Goal: Navigation & Orientation: Find specific page/section

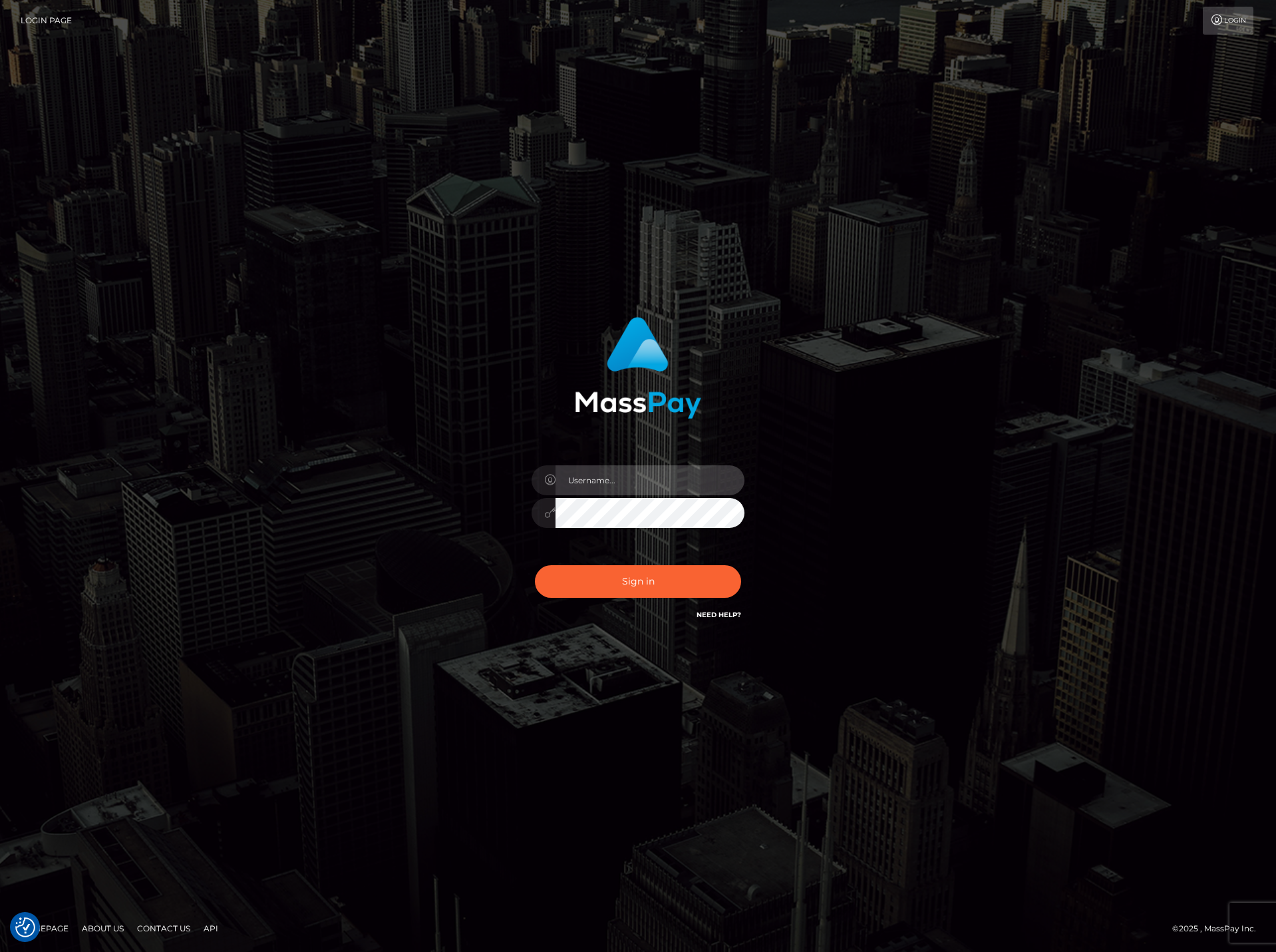
click at [590, 480] on input "text" at bounding box center [650, 480] width 189 height 30
paste input "DianaRangel"
type input "DianaRangel"
click at [639, 584] on button "Sign in" at bounding box center [638, 581] width 206 height 33
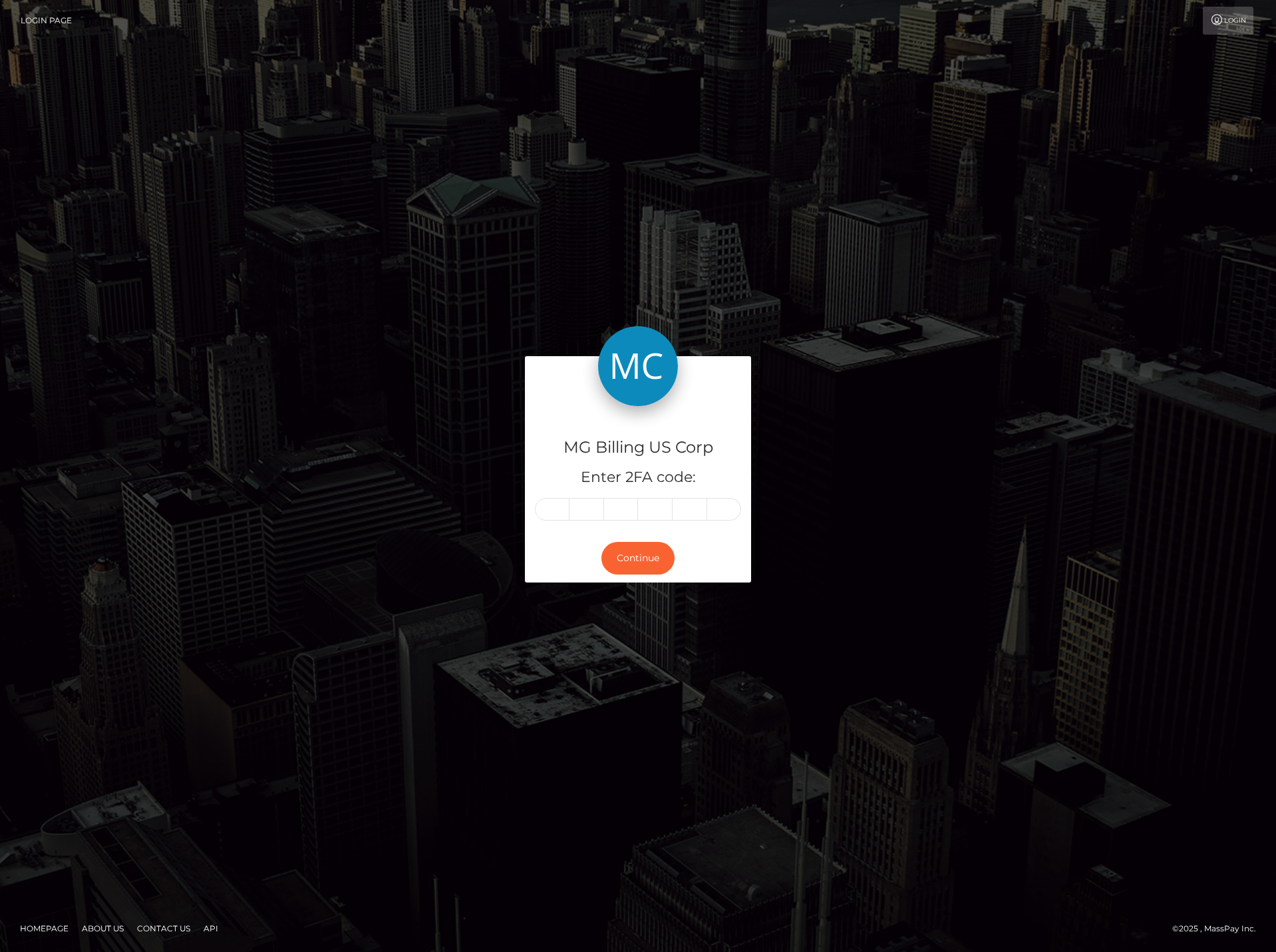
click at [555, 507] on input "text" at bounding box center [552, 508] width 35 height 23
click at [558, 509] on input "text" at bounding box center [552, 508] width 35 height 23
type input "0"
type input "9"
type input "1"
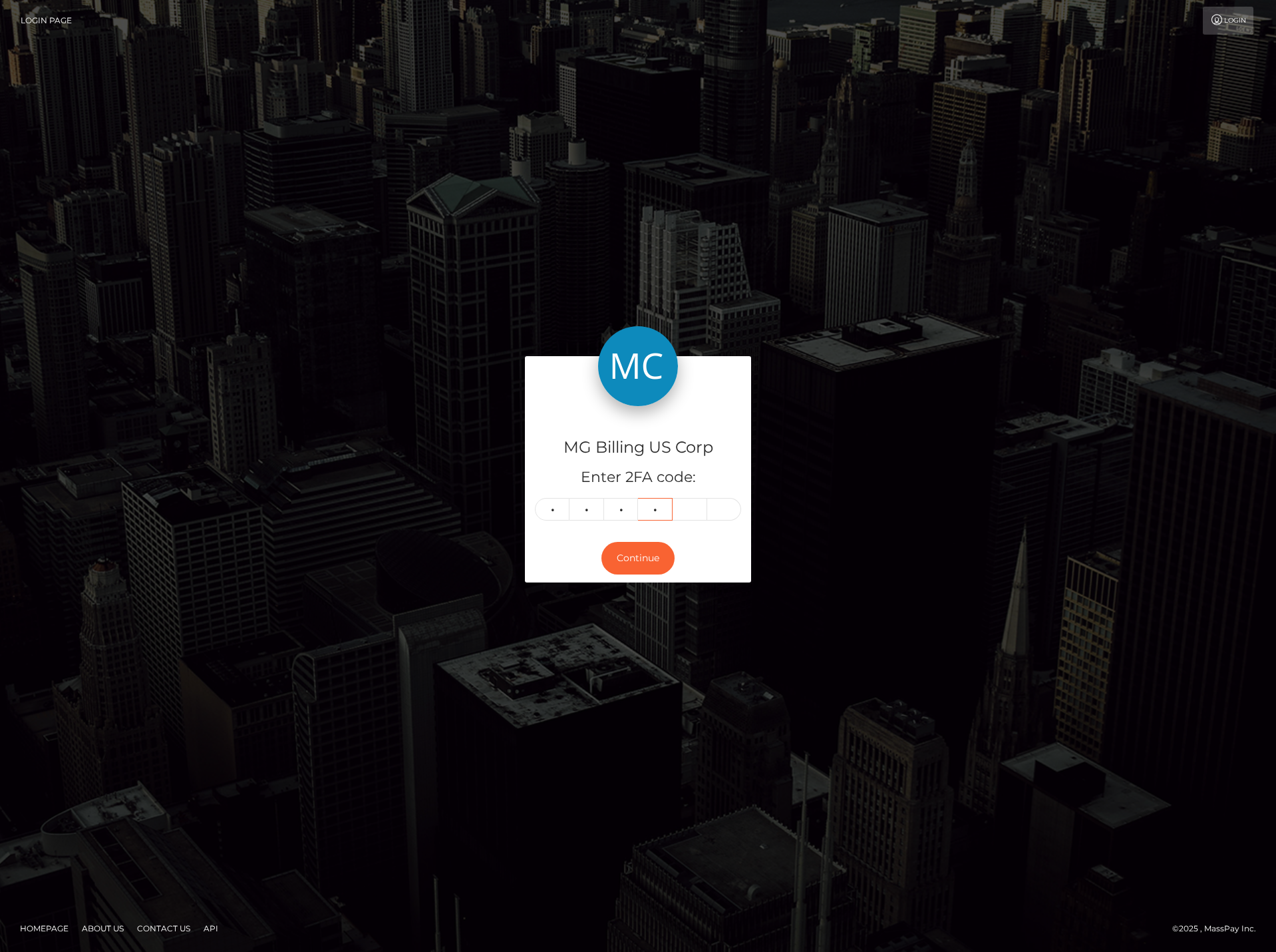
type input "1"
type input "9"
type input "6"
click at [626, 554] on button "Continue" at bounding box center [638, 557] width 74 height 33
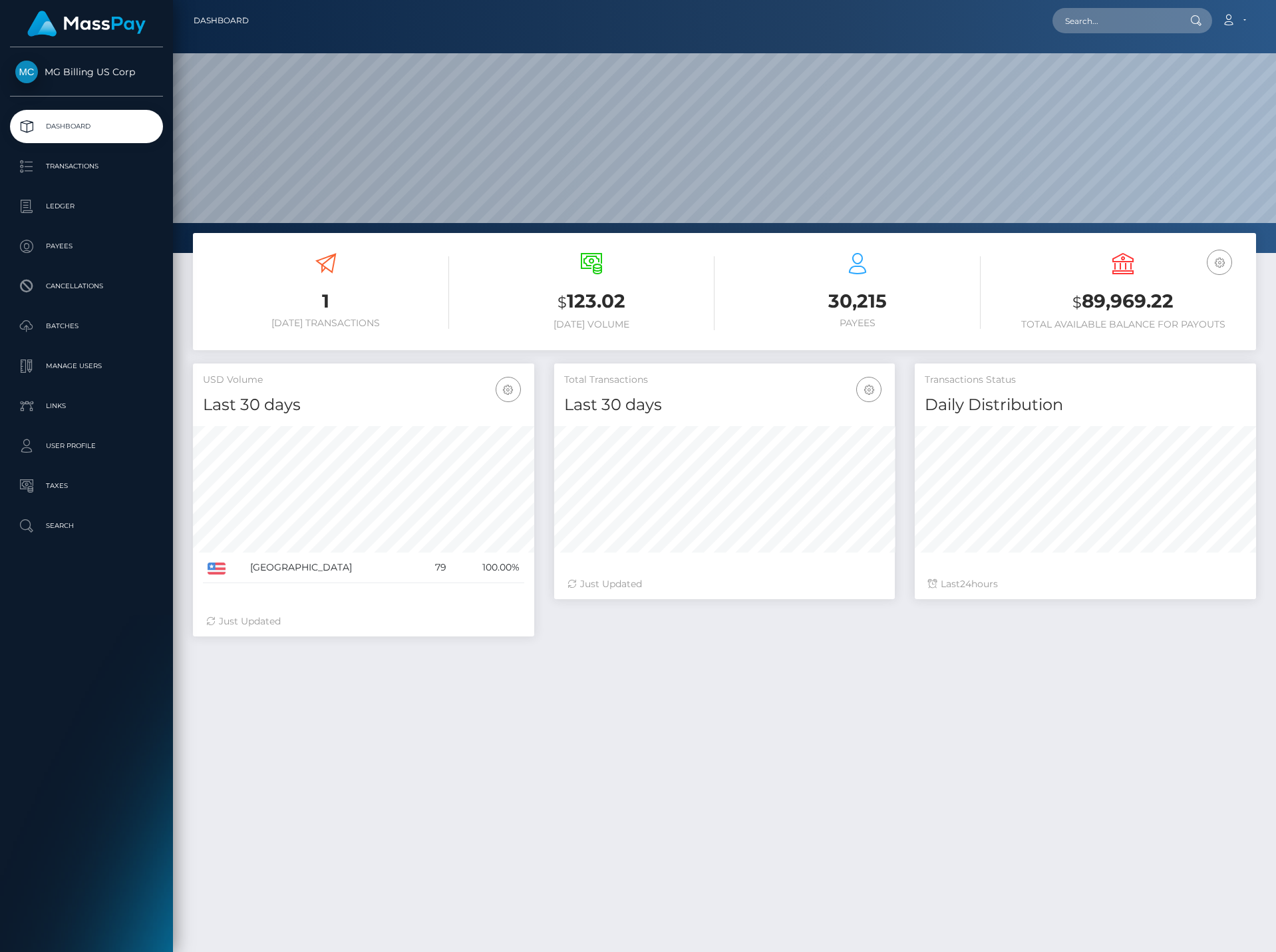
scroll to position [236, 340]
click at [62, 211] on p "Ledger" at bounding box center [86, 206] width 142 height 20
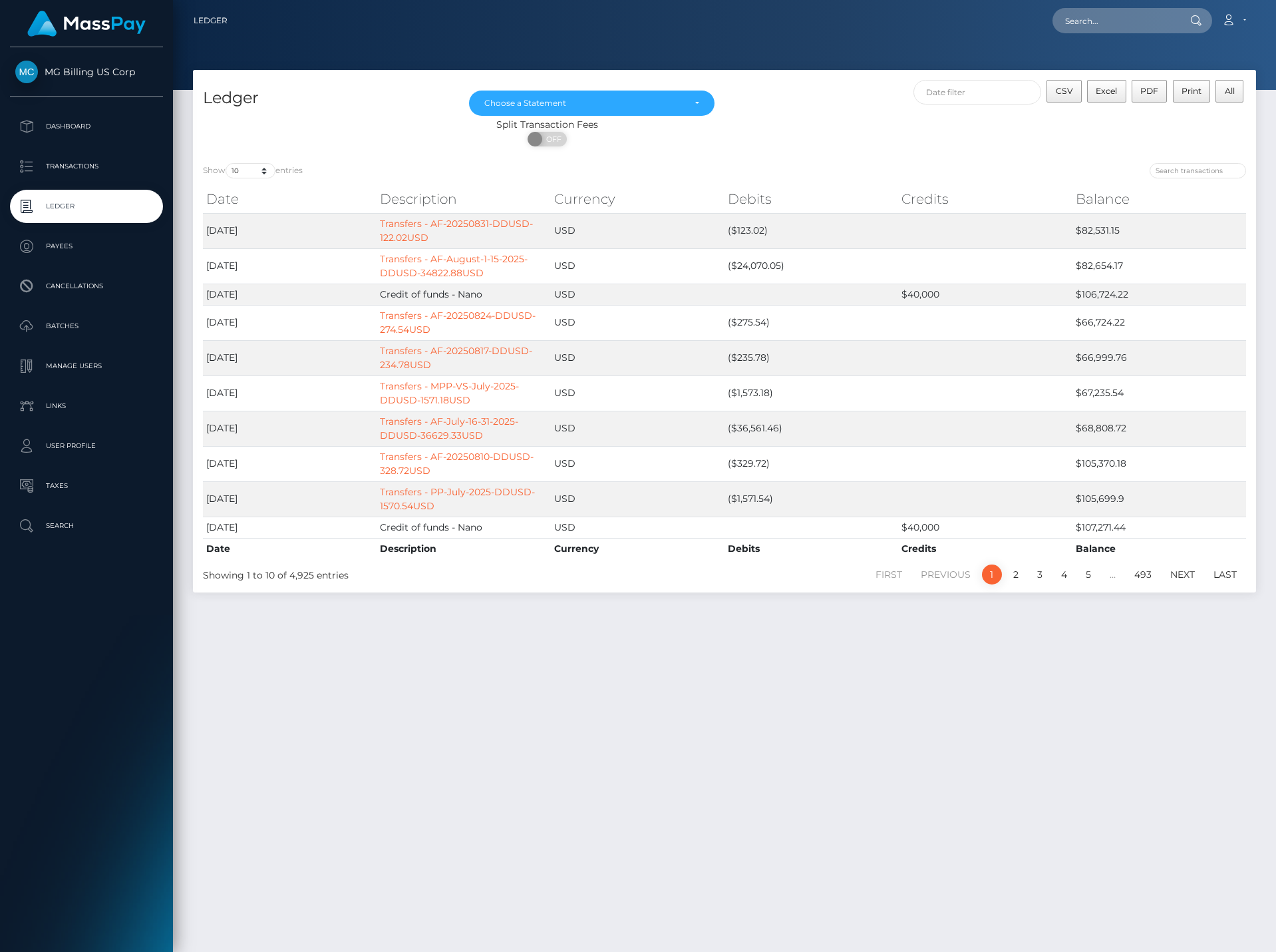
click at [452, 775] on div "Ledger Jan 2021 Feb 2021 Mar 2021 Apr 2021 May 2021 Jun 2021 Jul 2021 Aug 2021 …" at bounding box center [724, 504] width 1103 height 869
click at [91, 278] on p "Cancellations" at bounding box center [86, 286] width 142 height 20
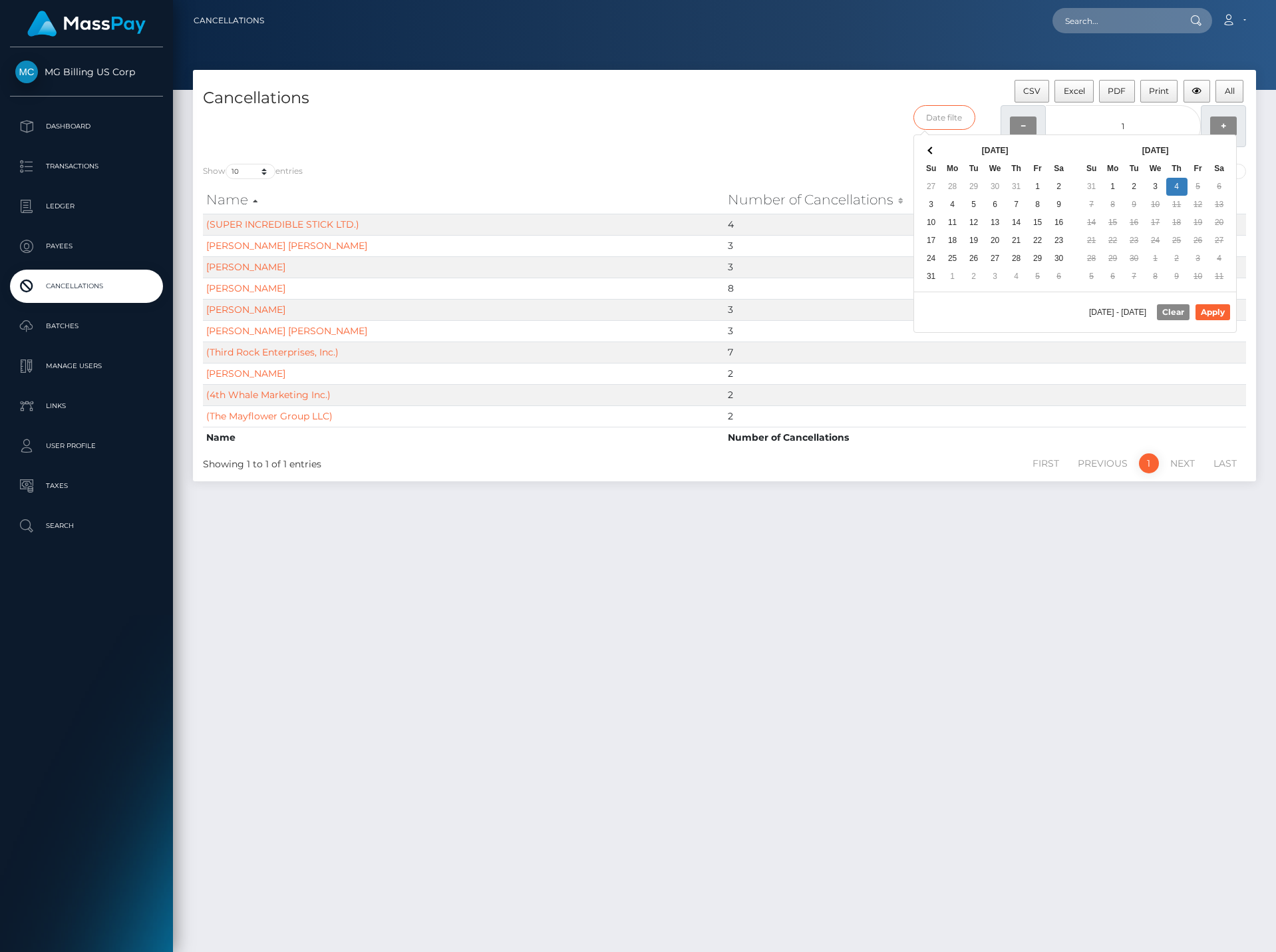
click at [969, 122] on input "text" at bounding box center [944, 117] width 62 height 25
click at [336, 220] on link "(SUPER INCREDIBLE STICK LTD.)" at bounding box center [282, 224] width 153 height 12
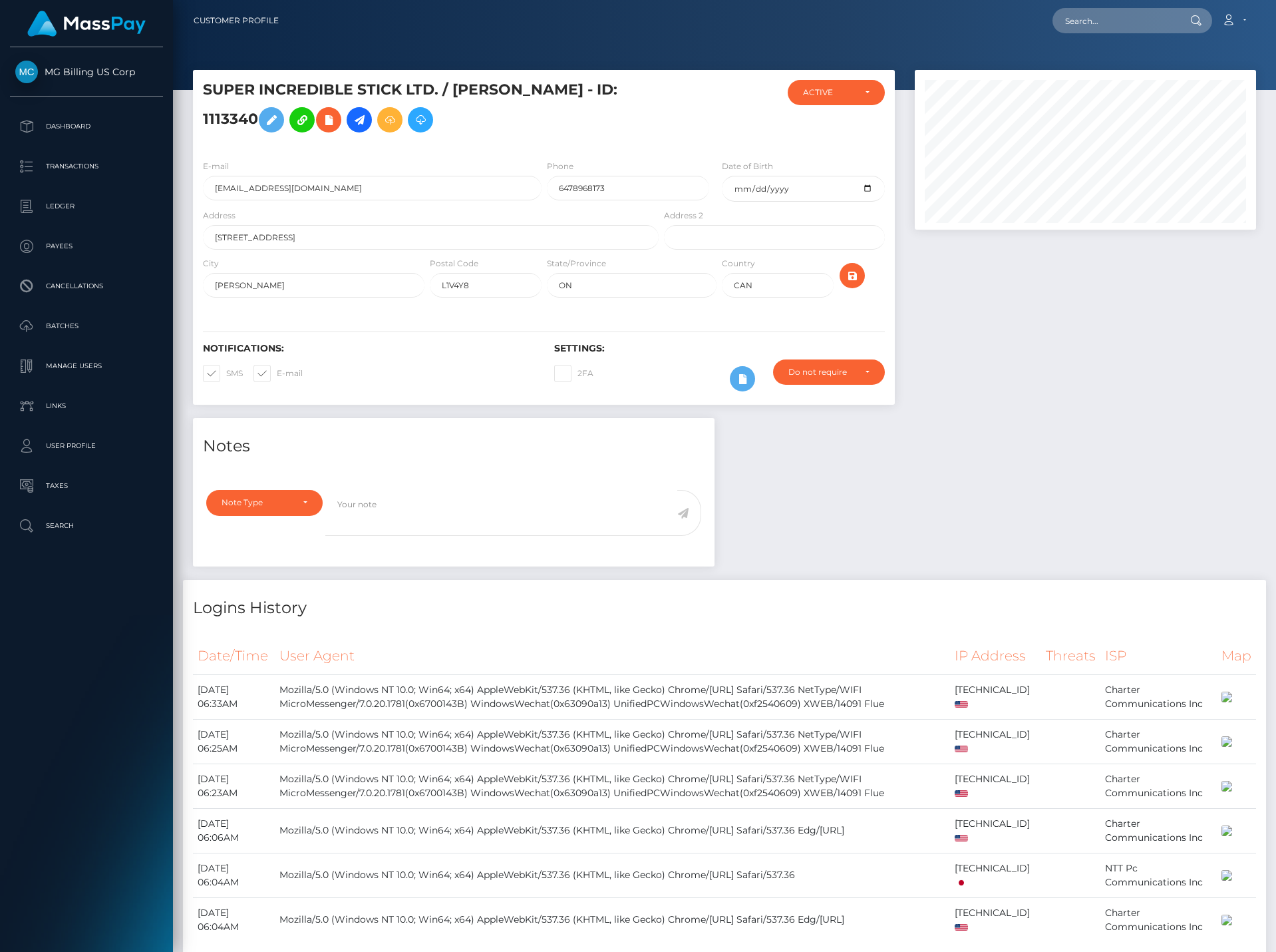
scroll to position [160, 340]
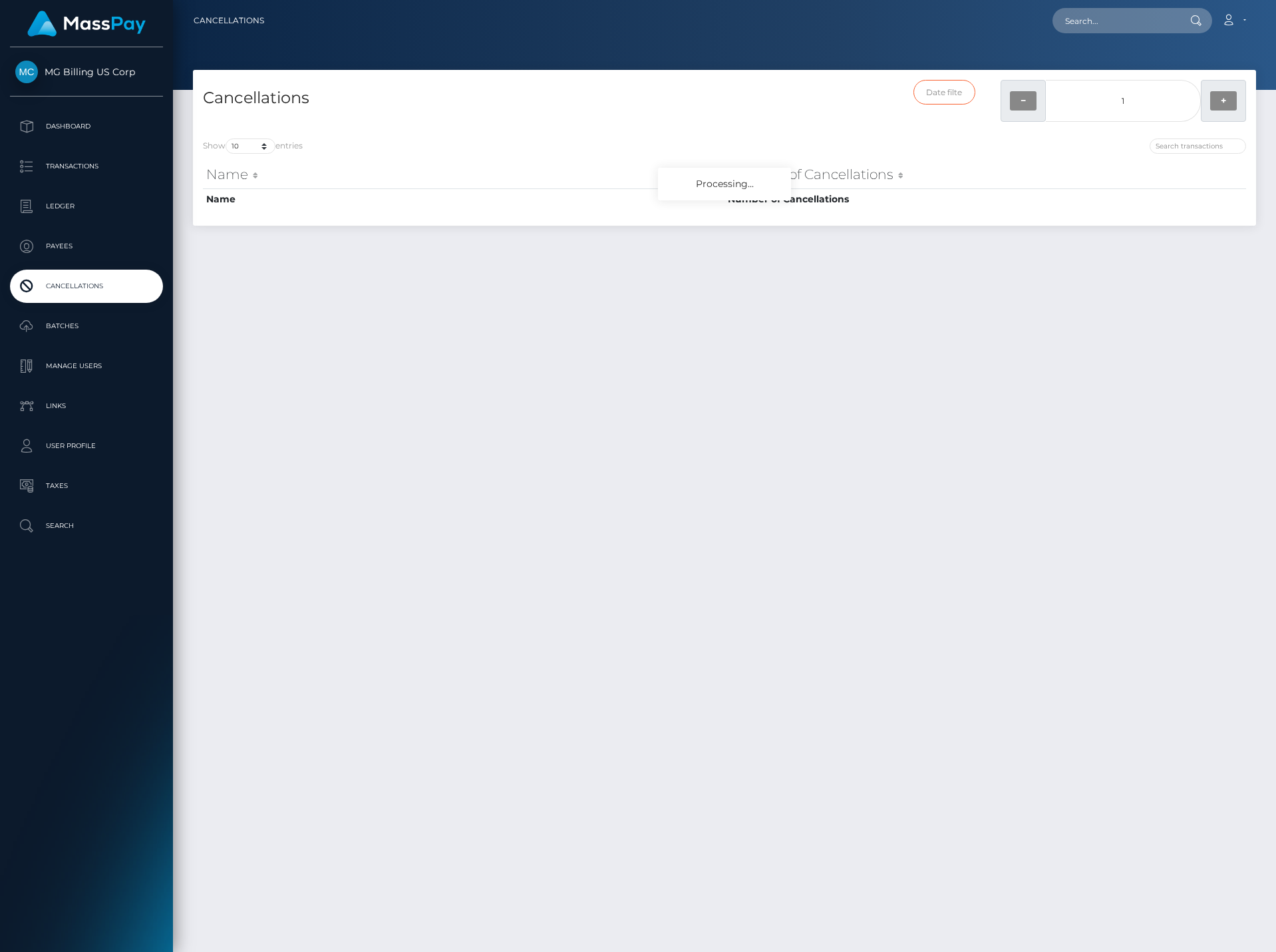
click at [941, 95] on input "text" at bounding box center [944, 92] width 62 height 25
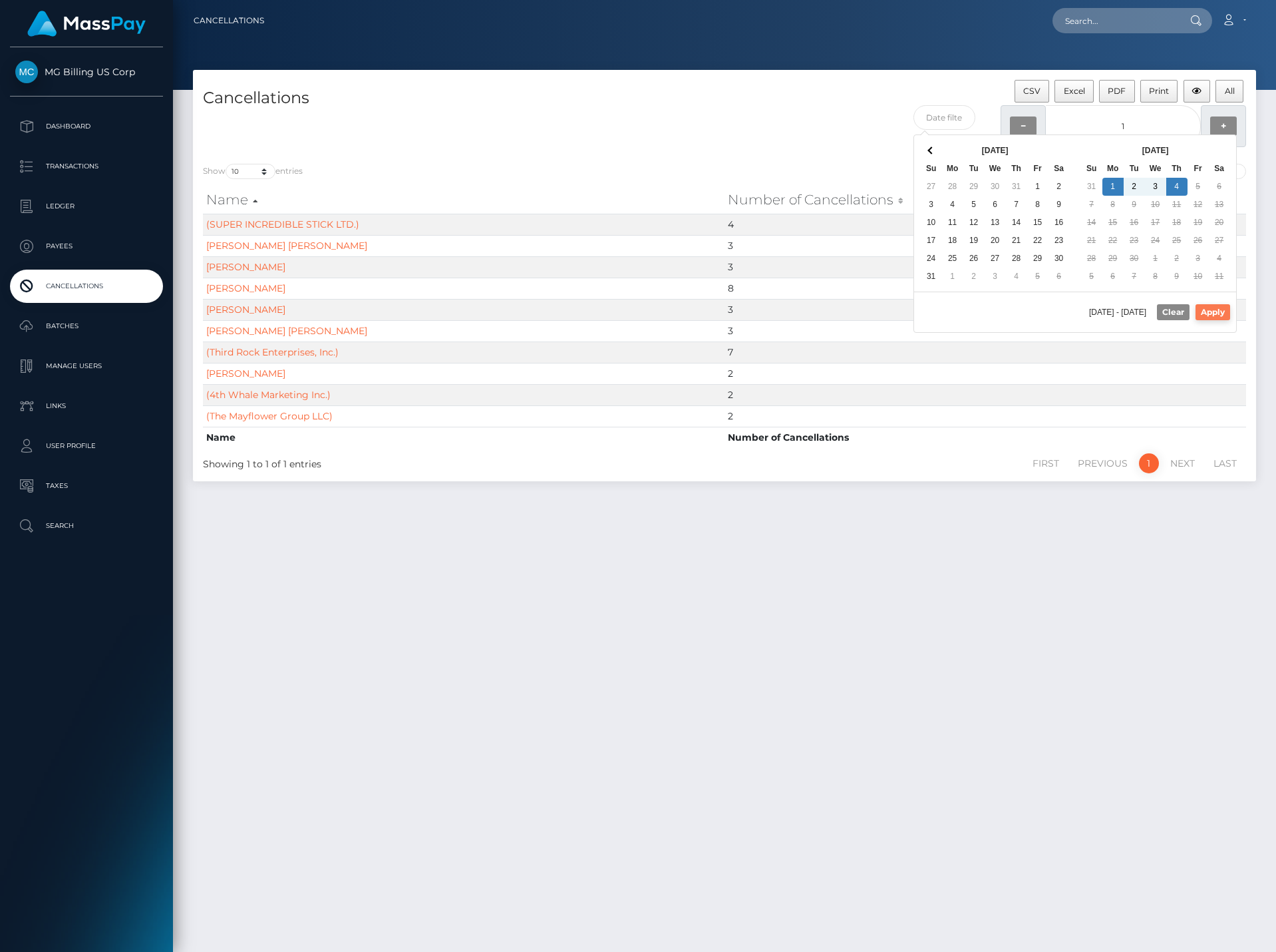
click at [1210, 309] on button "Apply" at bounding box center [1212, 312] width 35 height 16
type input "09/01/2025 - 09/04/2025"
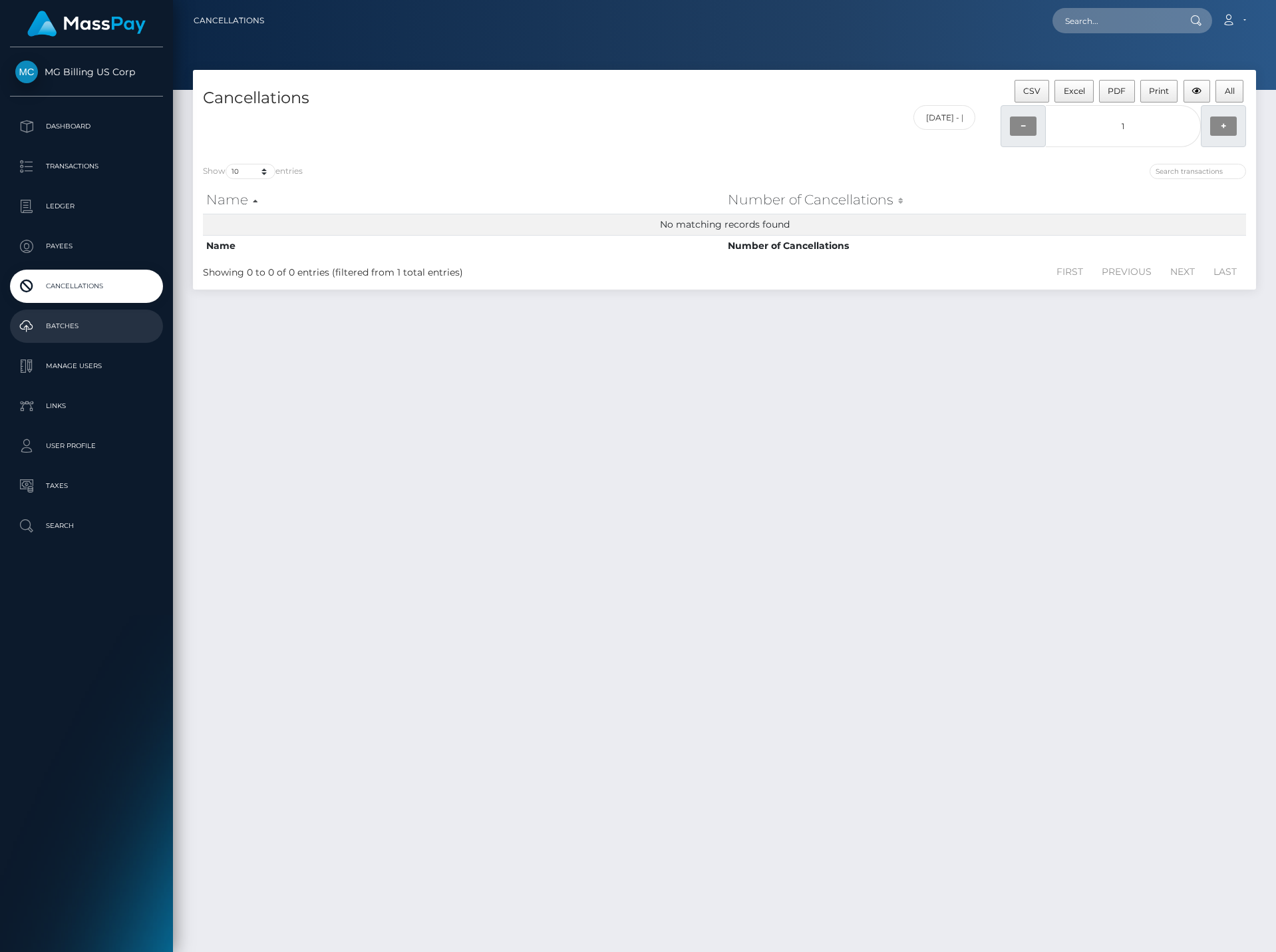
click at [76, 326] on p "Batches" at bounding box center [86, 326] width 142 height 20
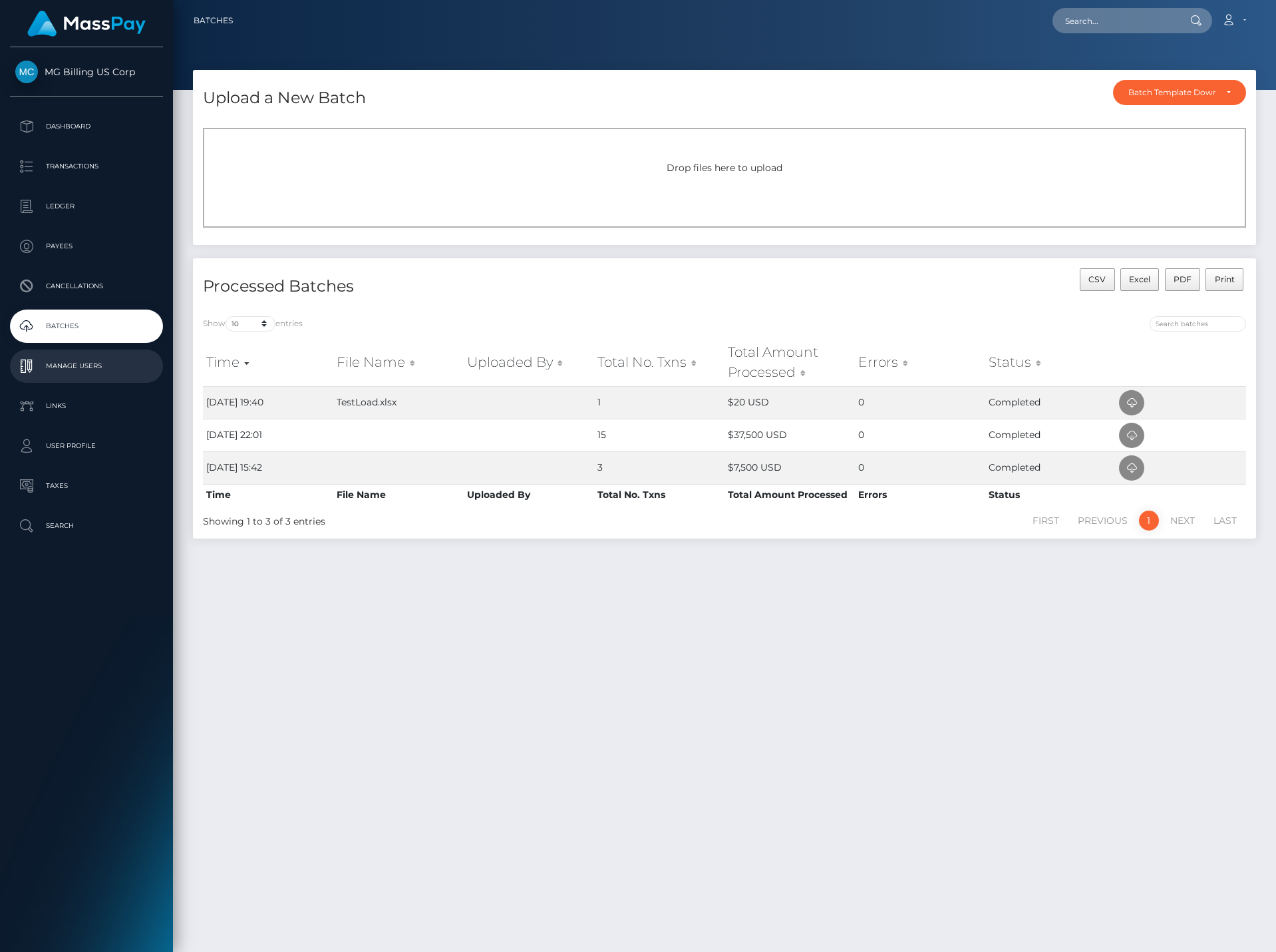
click at [52, 365] on p "Manage Users" at bounding box center [86, 366] width 142 height 20
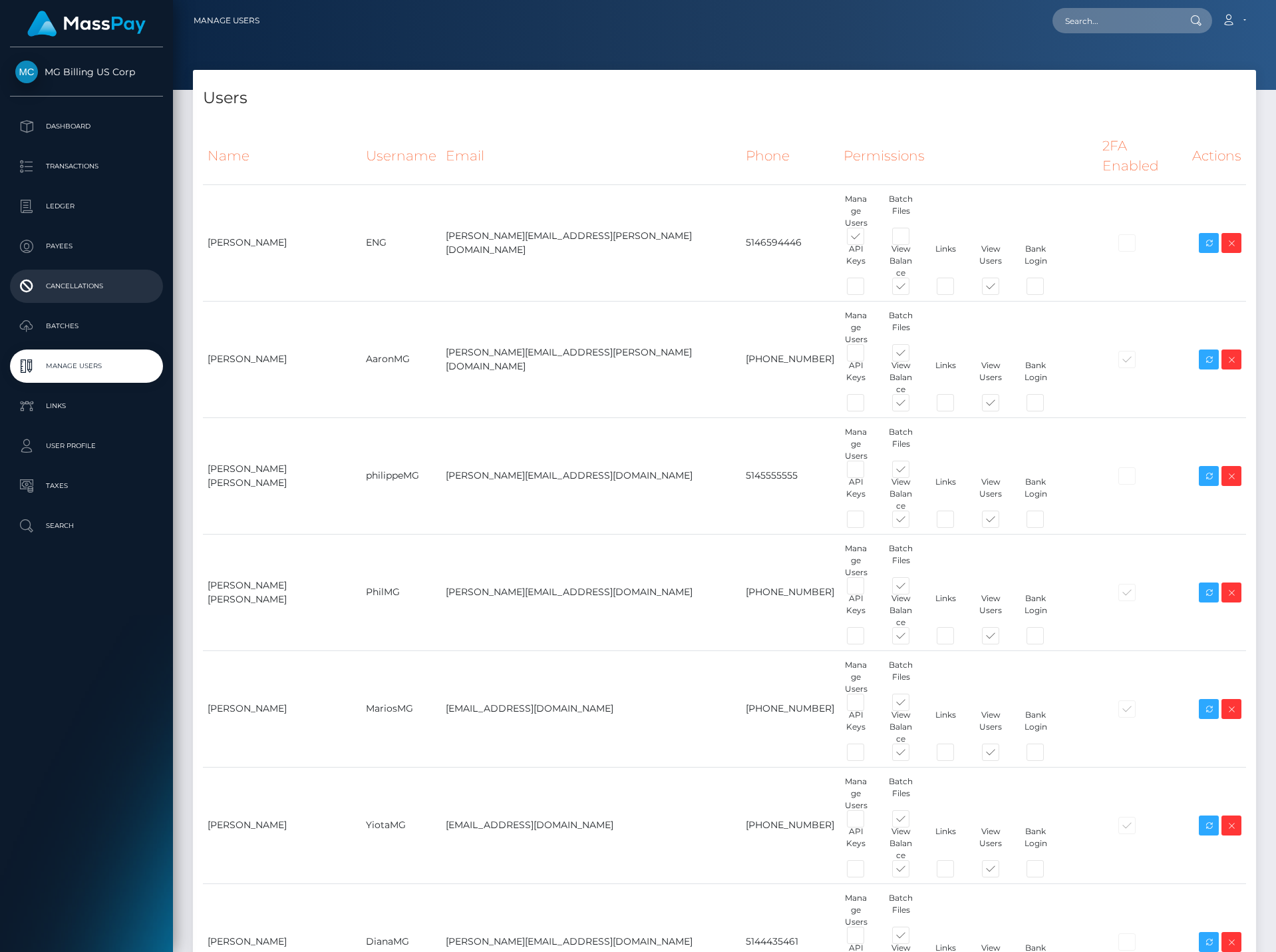
click at [60, 299] on link "Cancellations" at bounding box center [87, 286] width 153 height 33
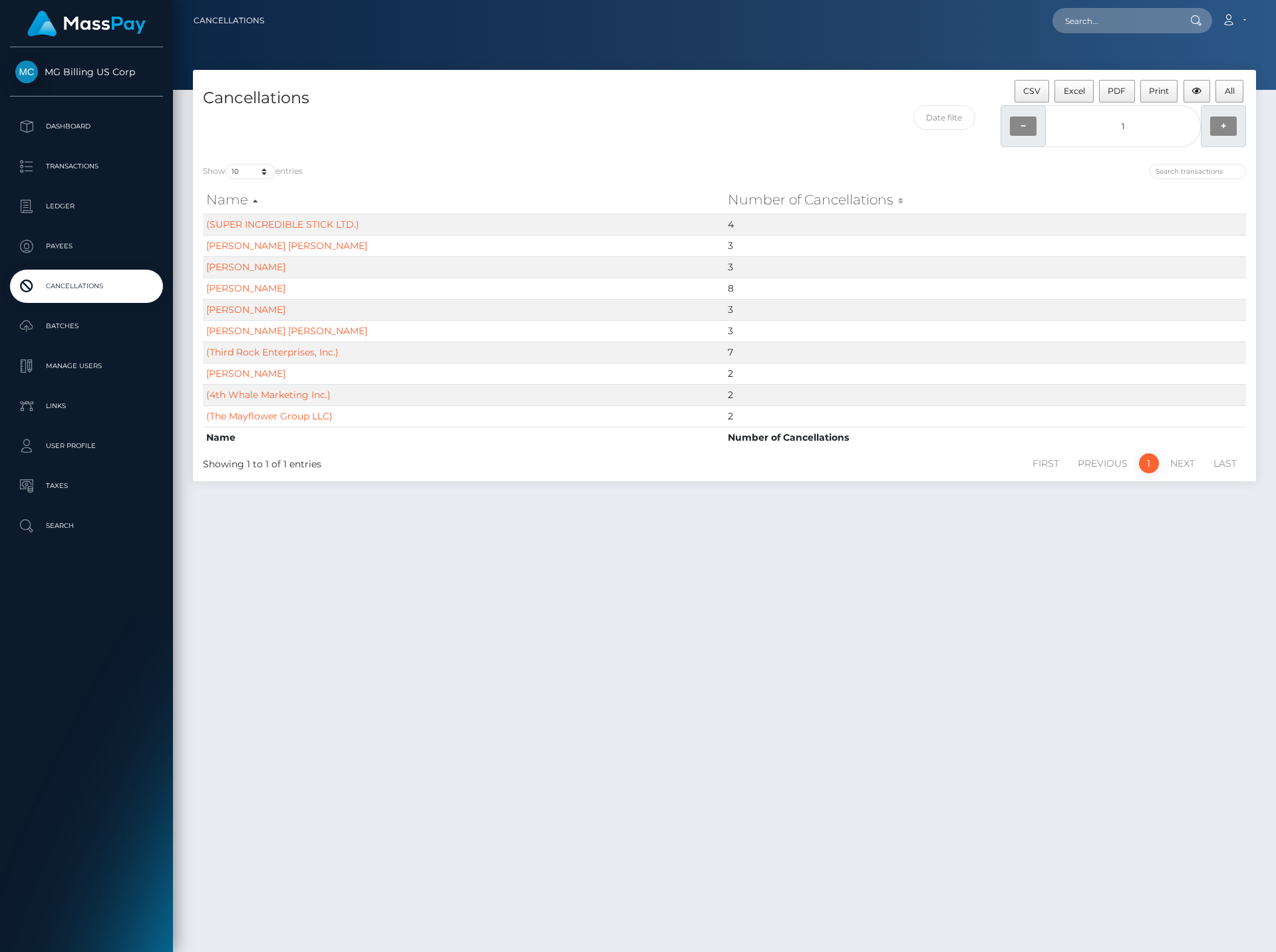
click at [78, 299] on link "Cancellations" at bounding box center [87, 286] width 153 height 33
click at [58, 318] on p "Batches" at bounding box center [86, 326] width 142 height 20
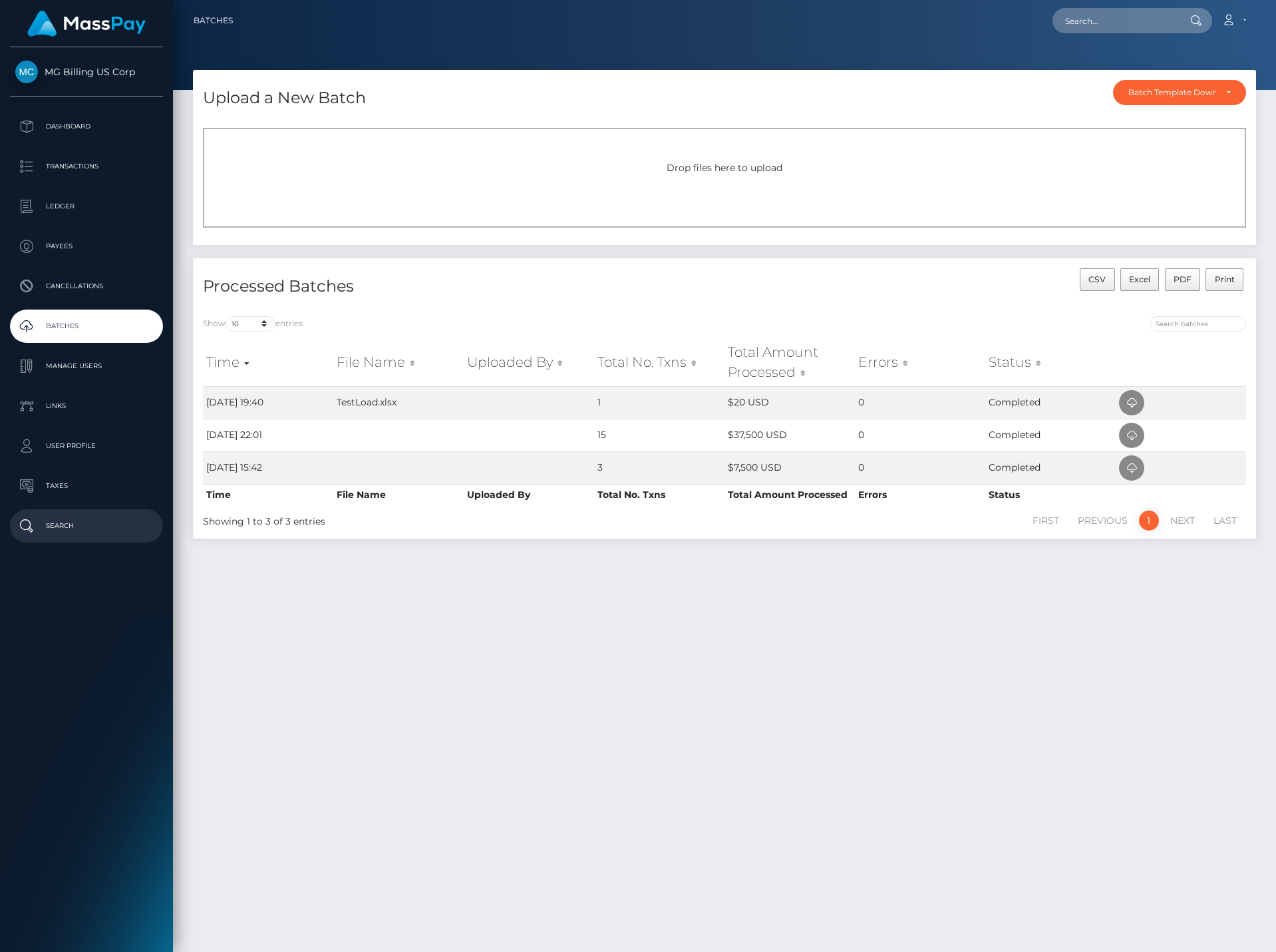
click at [51, 522] on p "Search" at bounding box center [86, 525] width 142 height 20
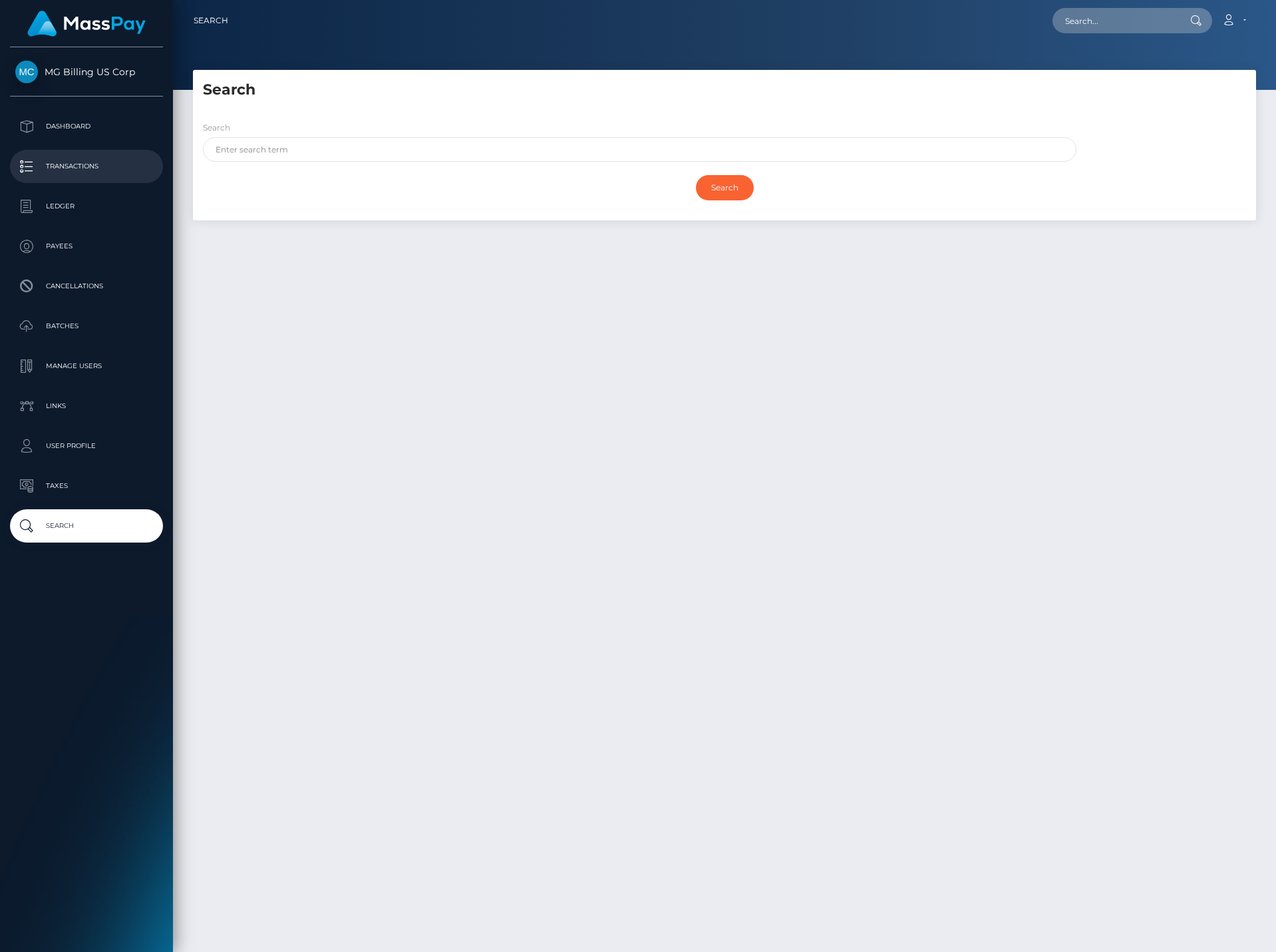
click at [82, 165] on p "Transactions" at bounding box center [86, 166] width 142 height 20
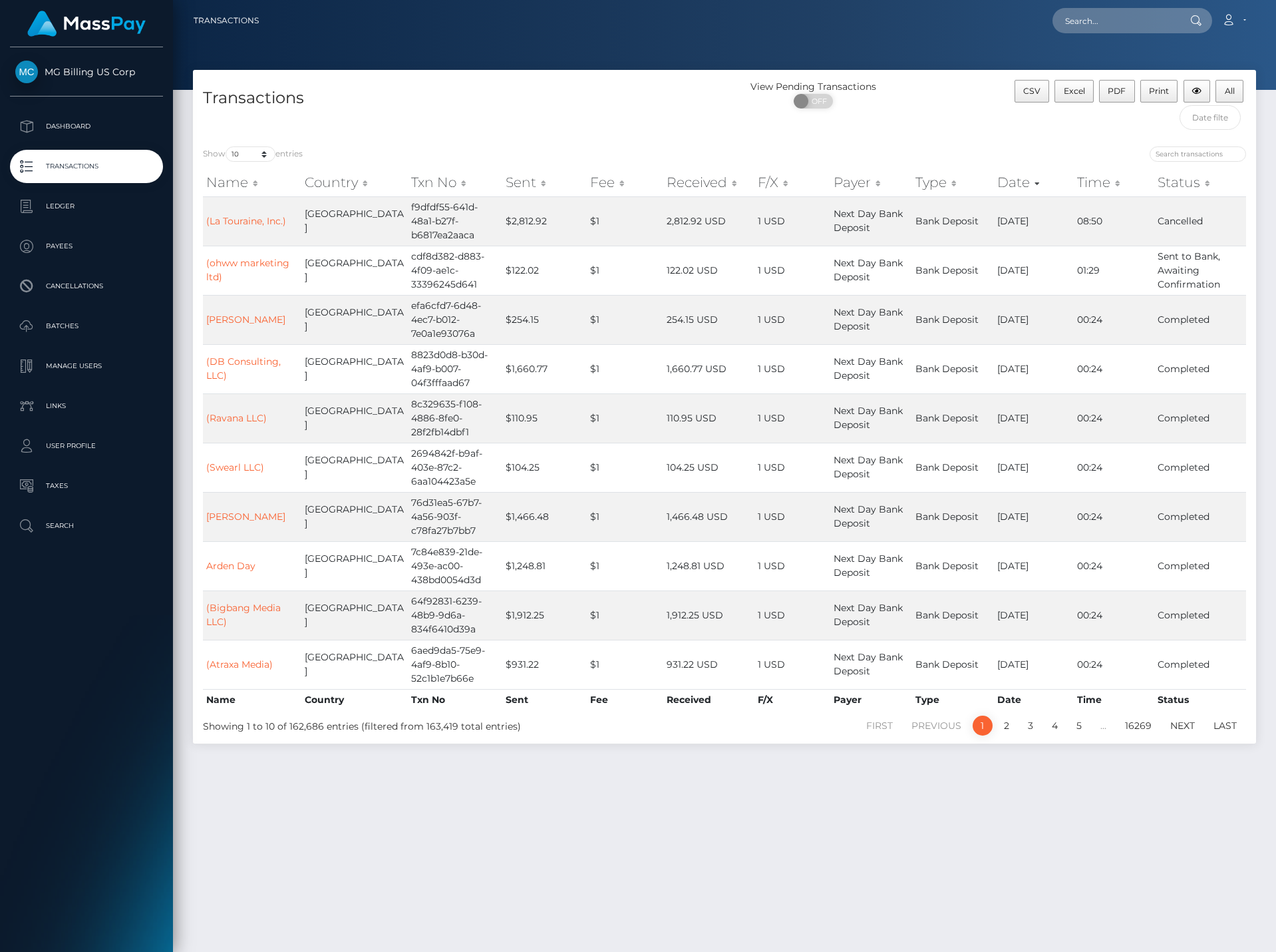
click at [801, 22] on div "Loading... Loading... Account Edit Profile Logout" at bounding box center [762, 21] width 986 height 28
click at [678, 854] on div "Transactions View Pending Transactions ON OFF CSV Excel PDF Print All Show 10 2…" at bounding box center [724, 504] width 1103 height 869
